Goal: Information Seeking & Learning: Learn about a topic

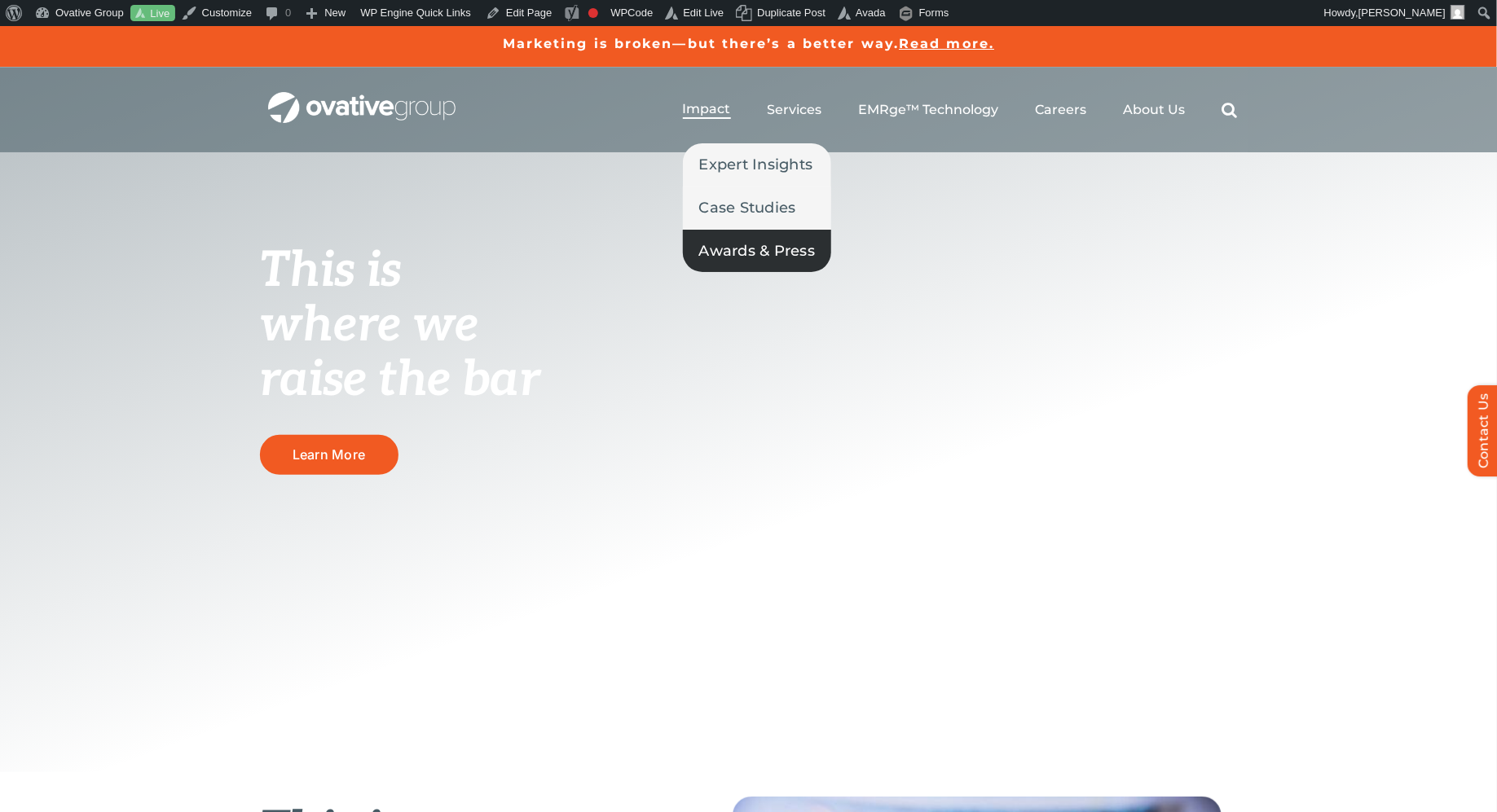
click at [721, 245] on span "Awards & Press" at bounding box center [756, 250] width 117 height 23
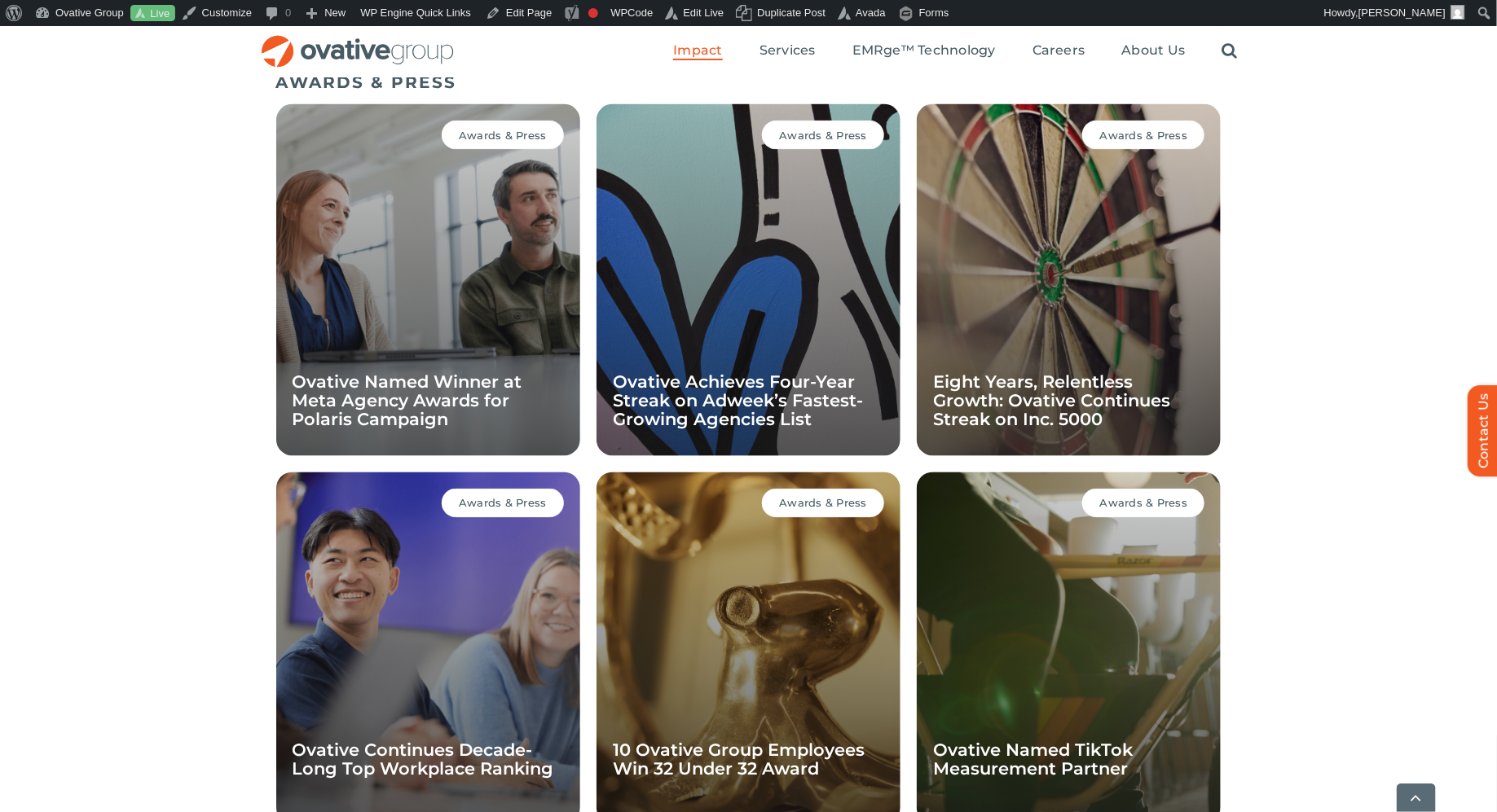
scroll to position [1128, 0]
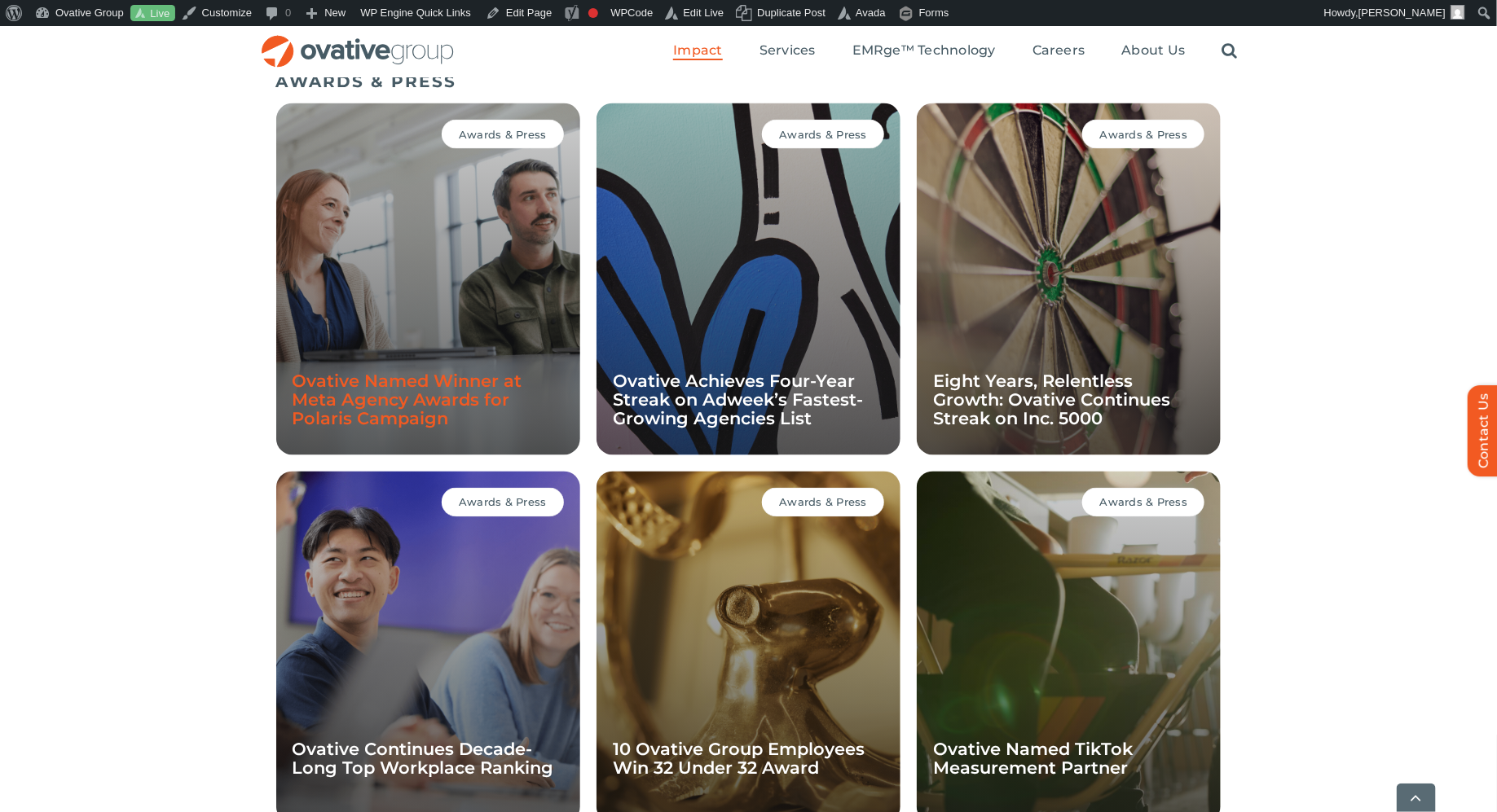
click at [445, 406] on link "Ovative Named Winner at Meta Agency Awards for Polaris Campaign" at bounding box center [407, 400] width 230 height 58
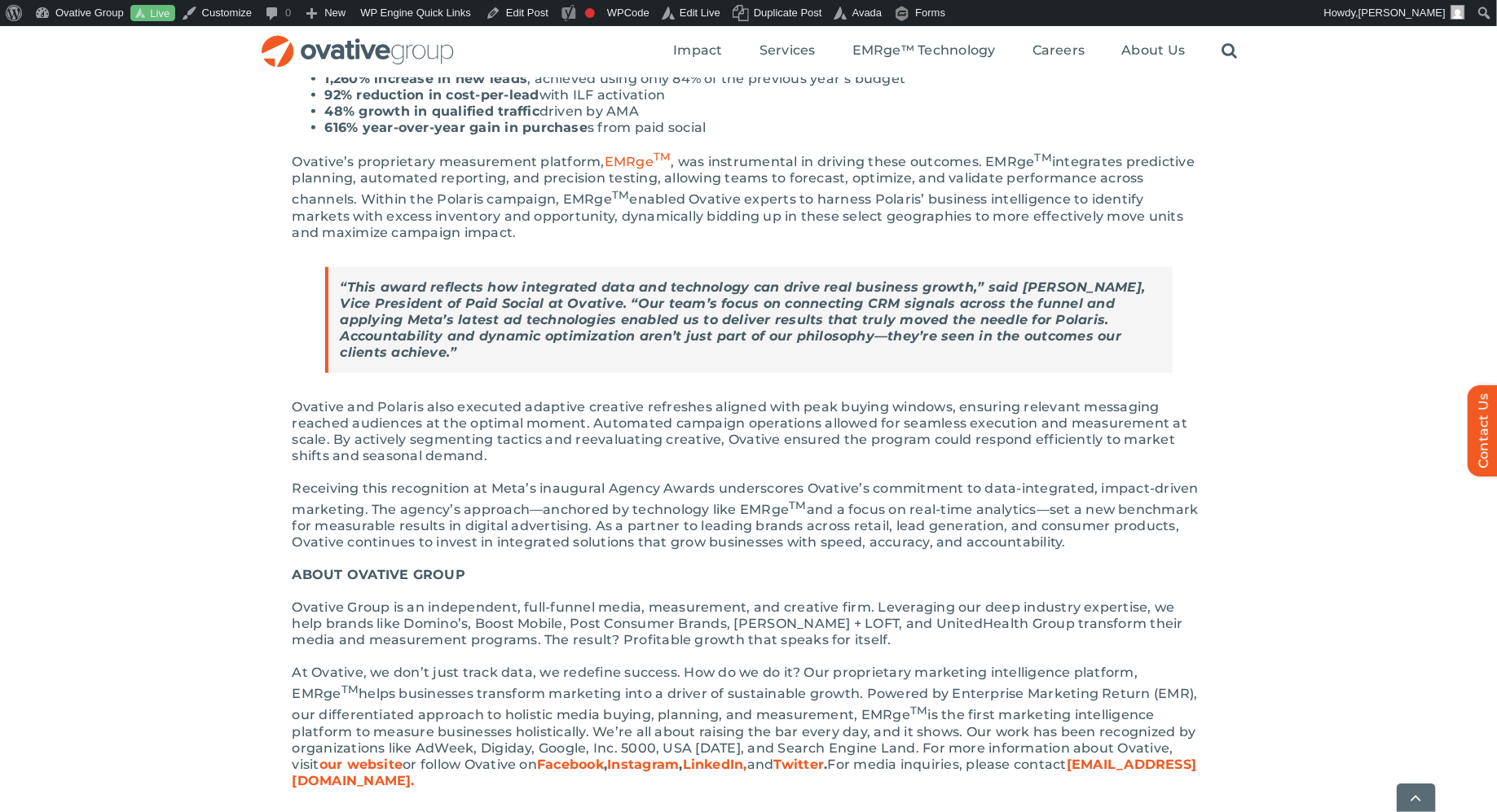
scroll to position [645, 0]
